Goal: Task Accomplishment & Management: Complete application form

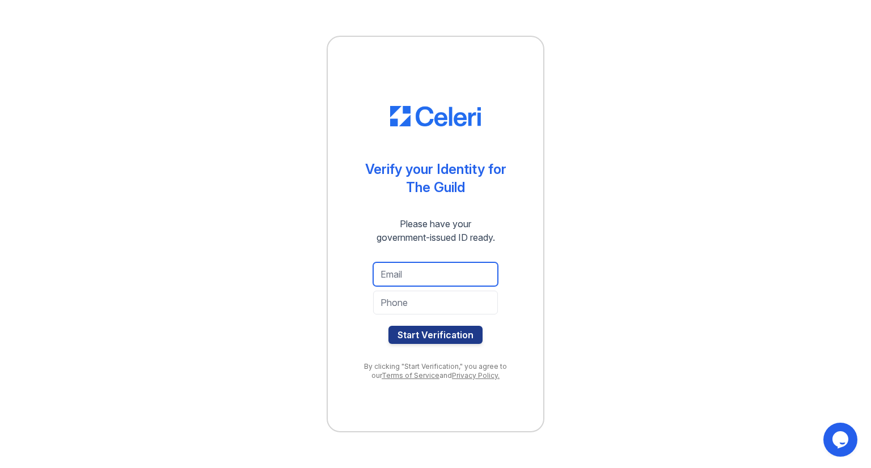
click at [416, 278] on input "email" at bounding box center [435, 274] width 125 height 24
type input "ragotimothee@gmail.com"
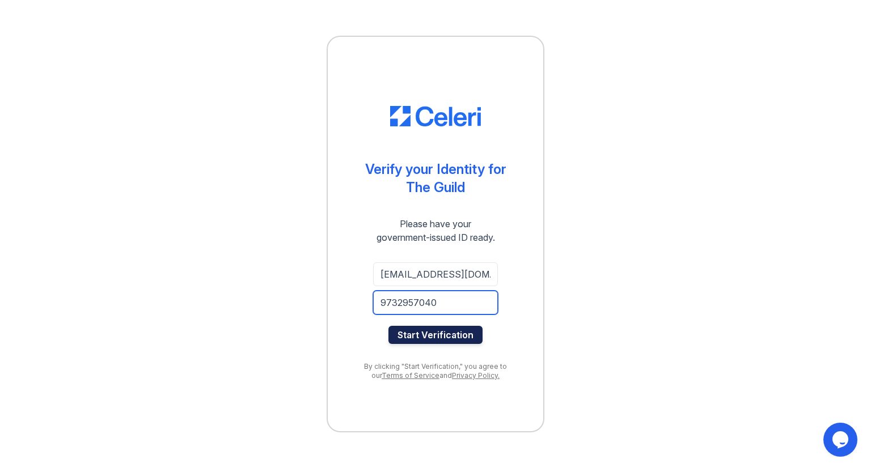
type input "9732957040"
click at [443, 333] on button "Start Verification" at bounding box center [435, 335] width 94 height 18
